Goal: Find specific page/section: Find specific page/section

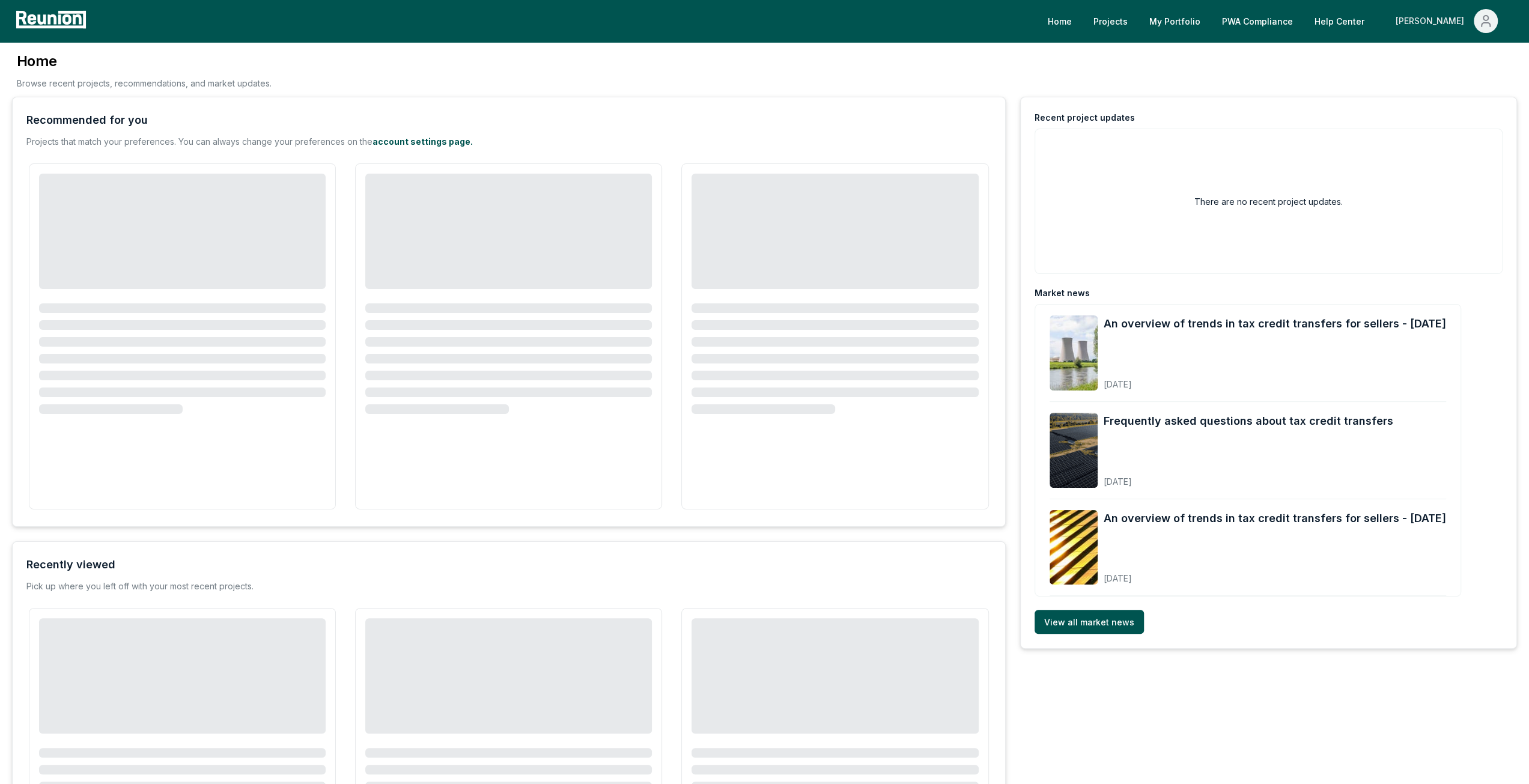
click at [1458, 22] on div "[PERSON_NAME]" at bounding box center [1432, 21] width 73 height 24
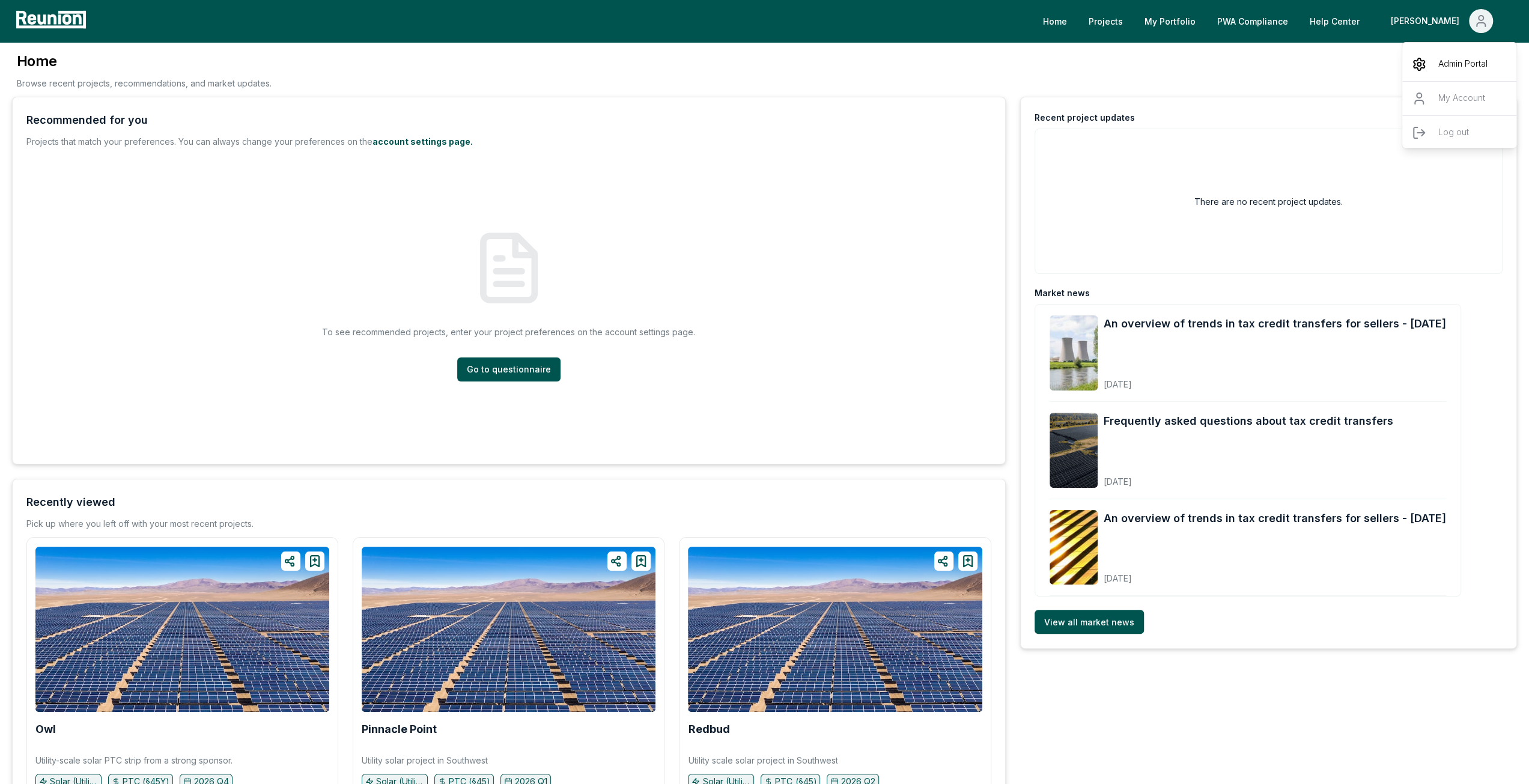
click at [1436, 67] on div "Admin Portal" at bounding box center [1460, 64] width 115 height 33
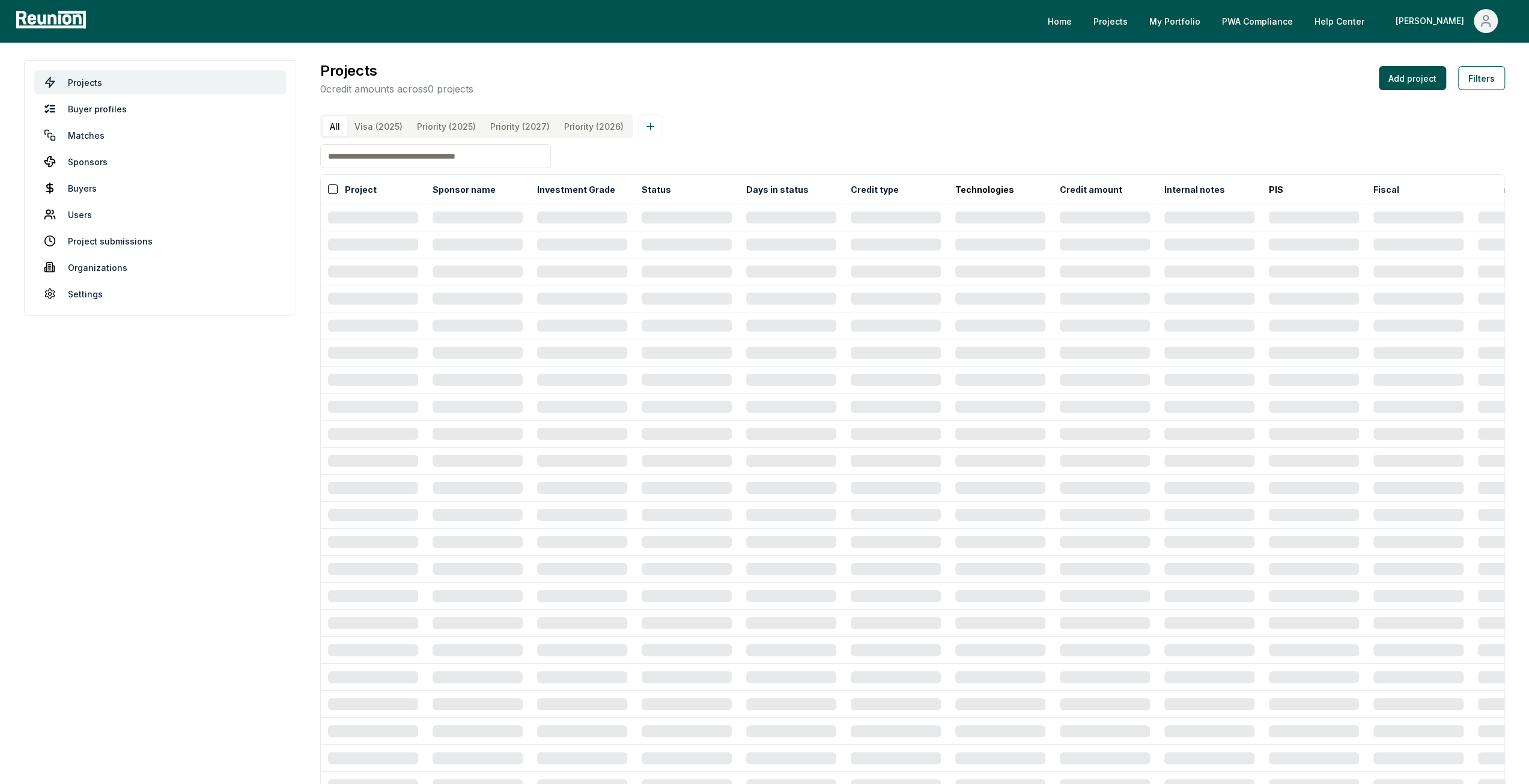
click at [584, 126] on \(2026\) "Priority (2026)" at bounding box center [594, 126] width 74 height 20
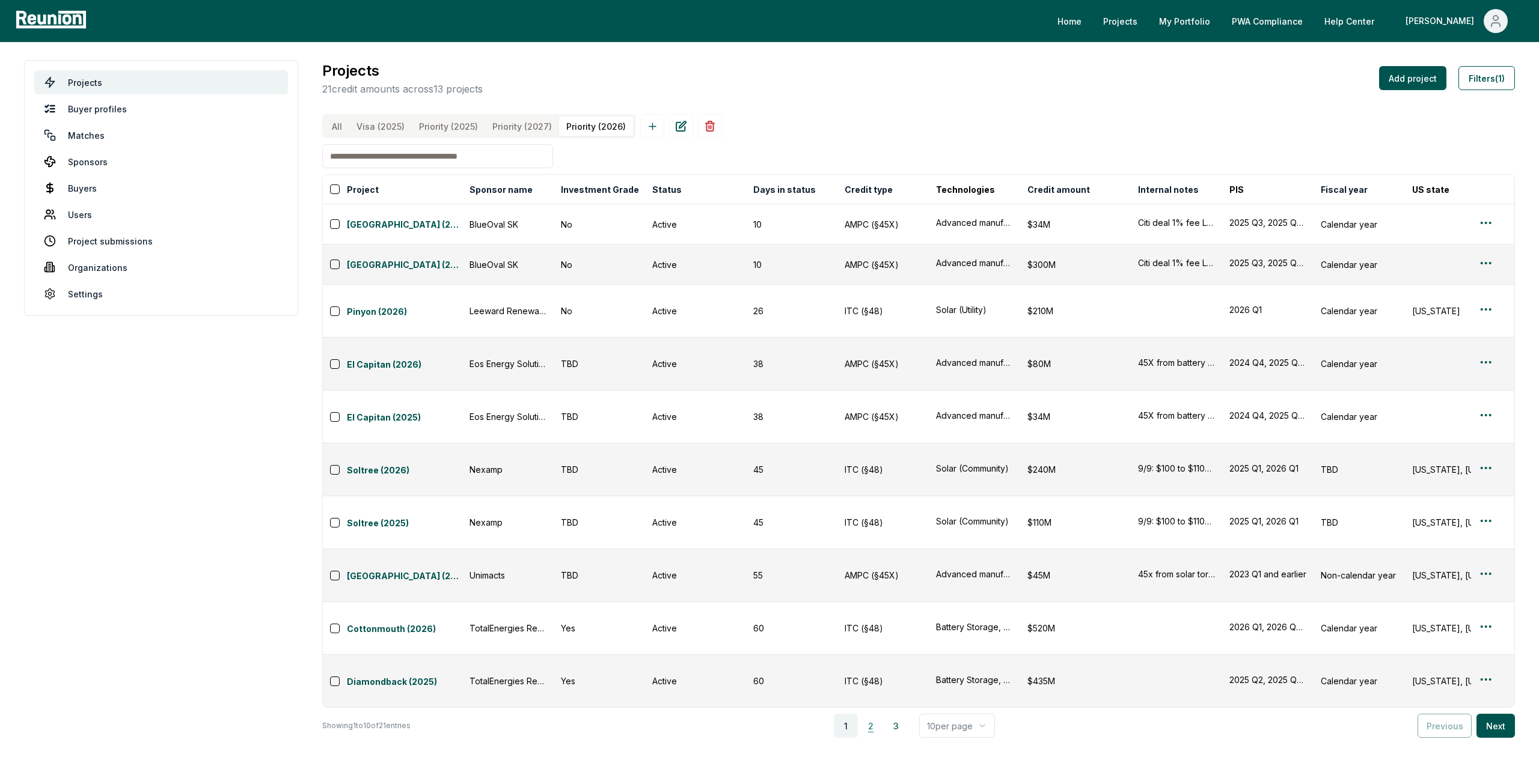
click at [878, 714] on button "2" at bounding box center [871, 726] width 24 height 24
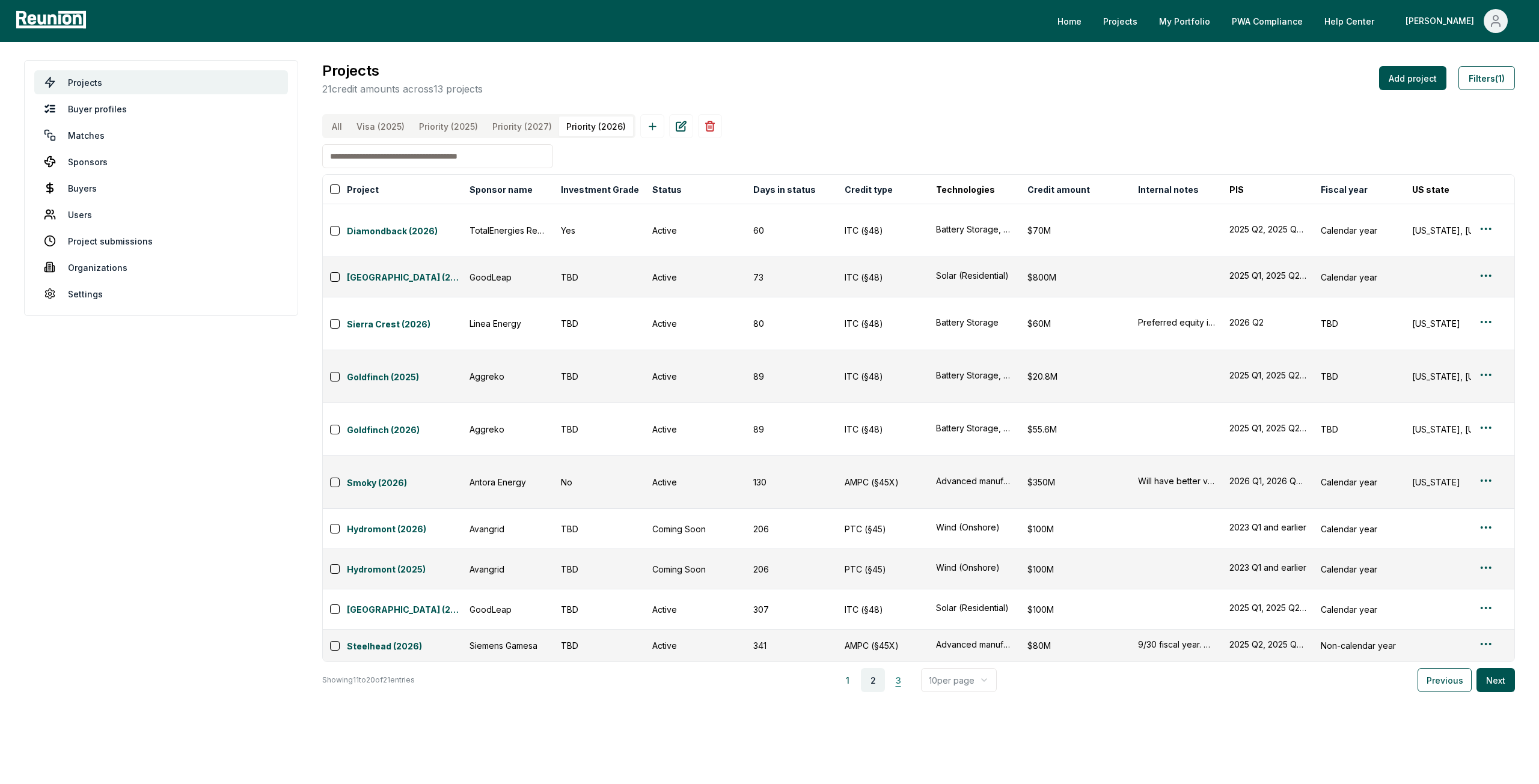
click at [900, 668] on button "3" at bounding box center [898, 680] width 24 height 24
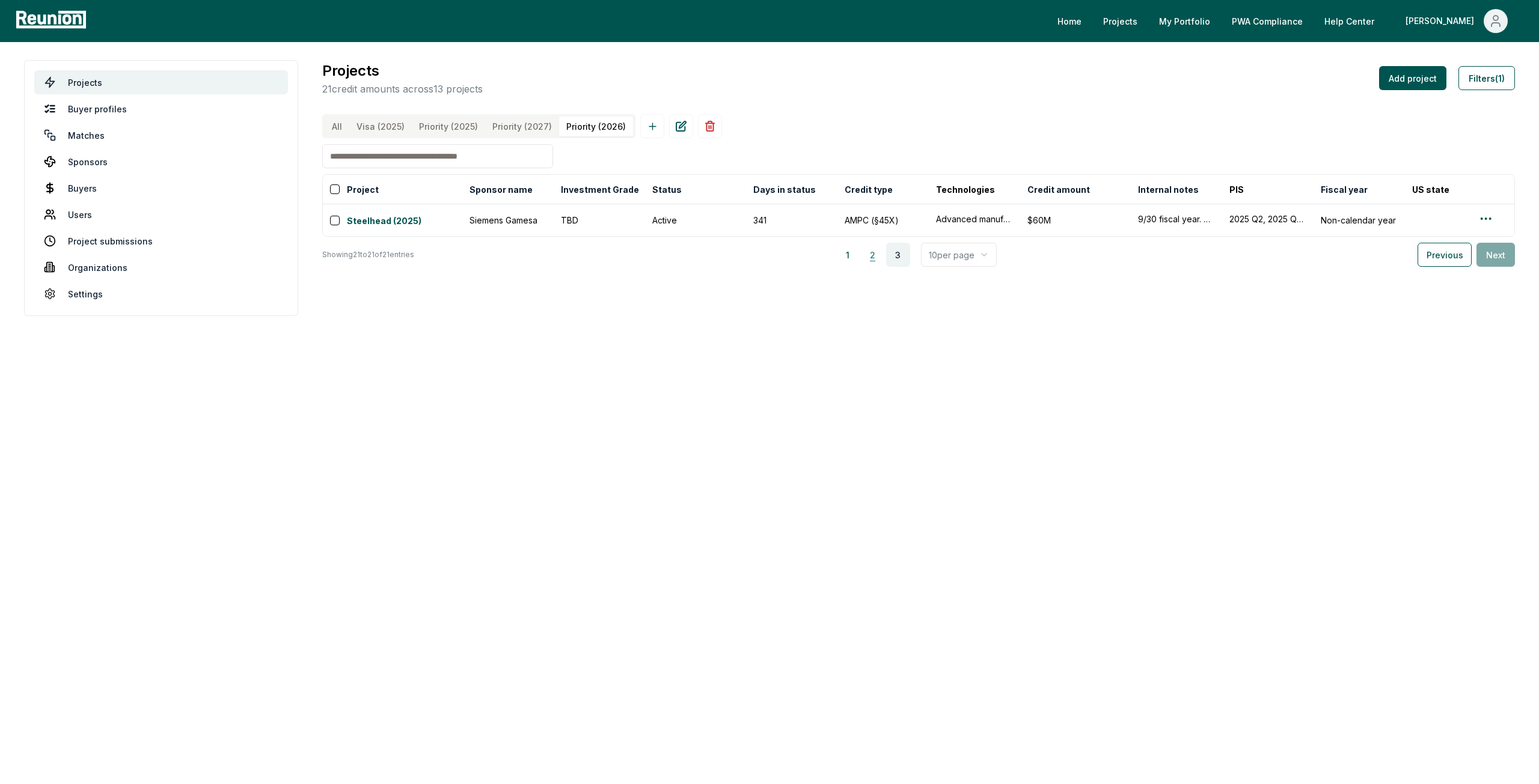
click at [875, 266] on button "2" at bounding box center [872, 255] width 24 height 24
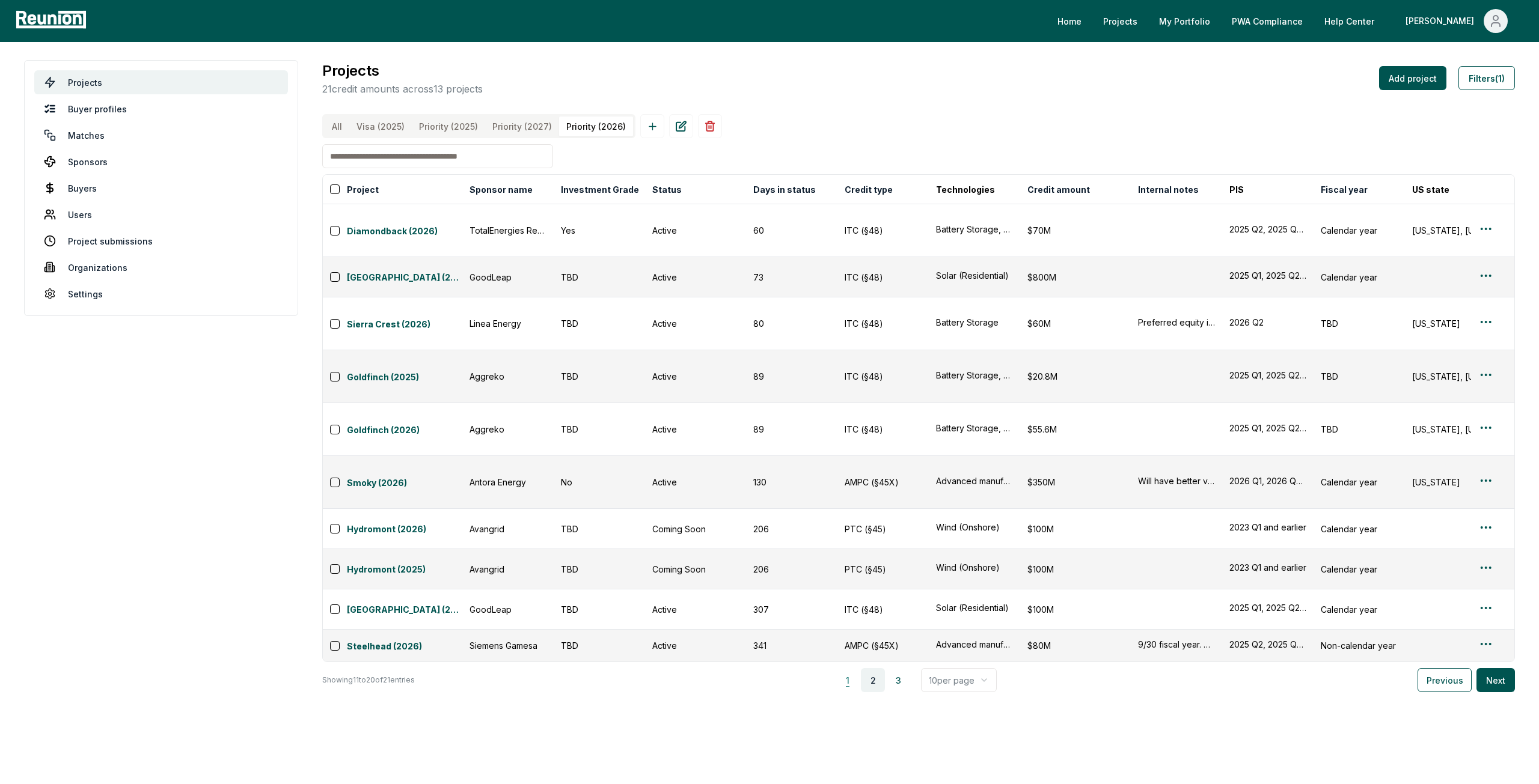
click at [855, 668] on button "1" at bounding box center [848, 680] width 24 height 24
